Goal: Entertainment & Leisure: Consume media (video, audio)

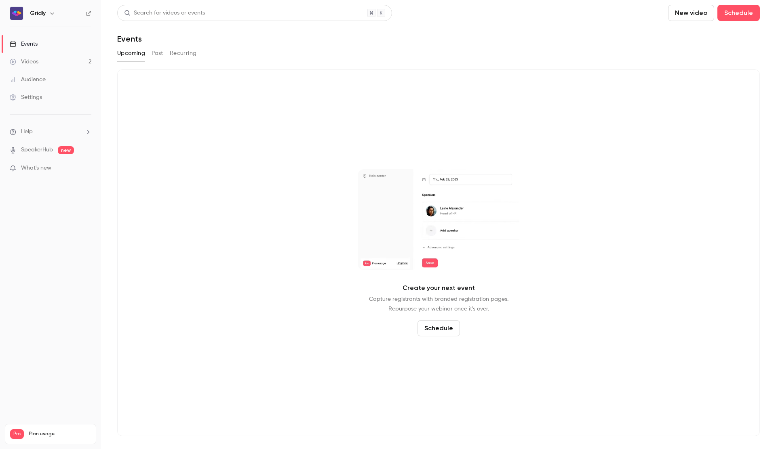
click at [32, 61] on div "Videos" at bounding box center [24, 62] width 29 height 8
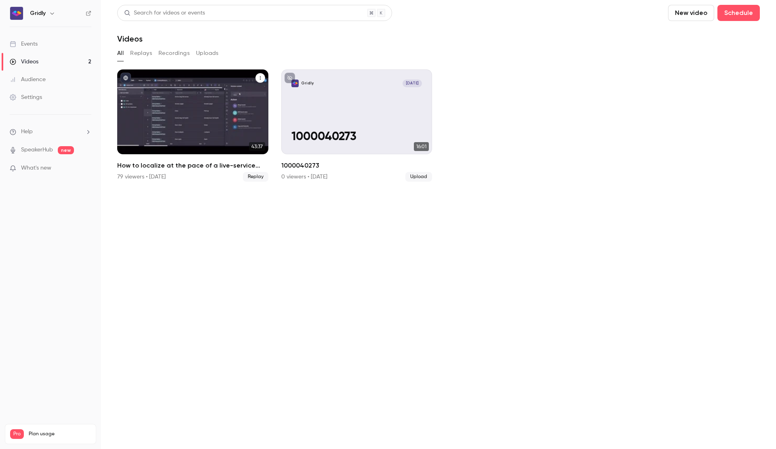
click at [197, 125] on div "How to localize at the pace of a live-service game" at bounding box center [192, 112] width 151 height 85
